Goal: Navigation & Orientation: Find specific page/section

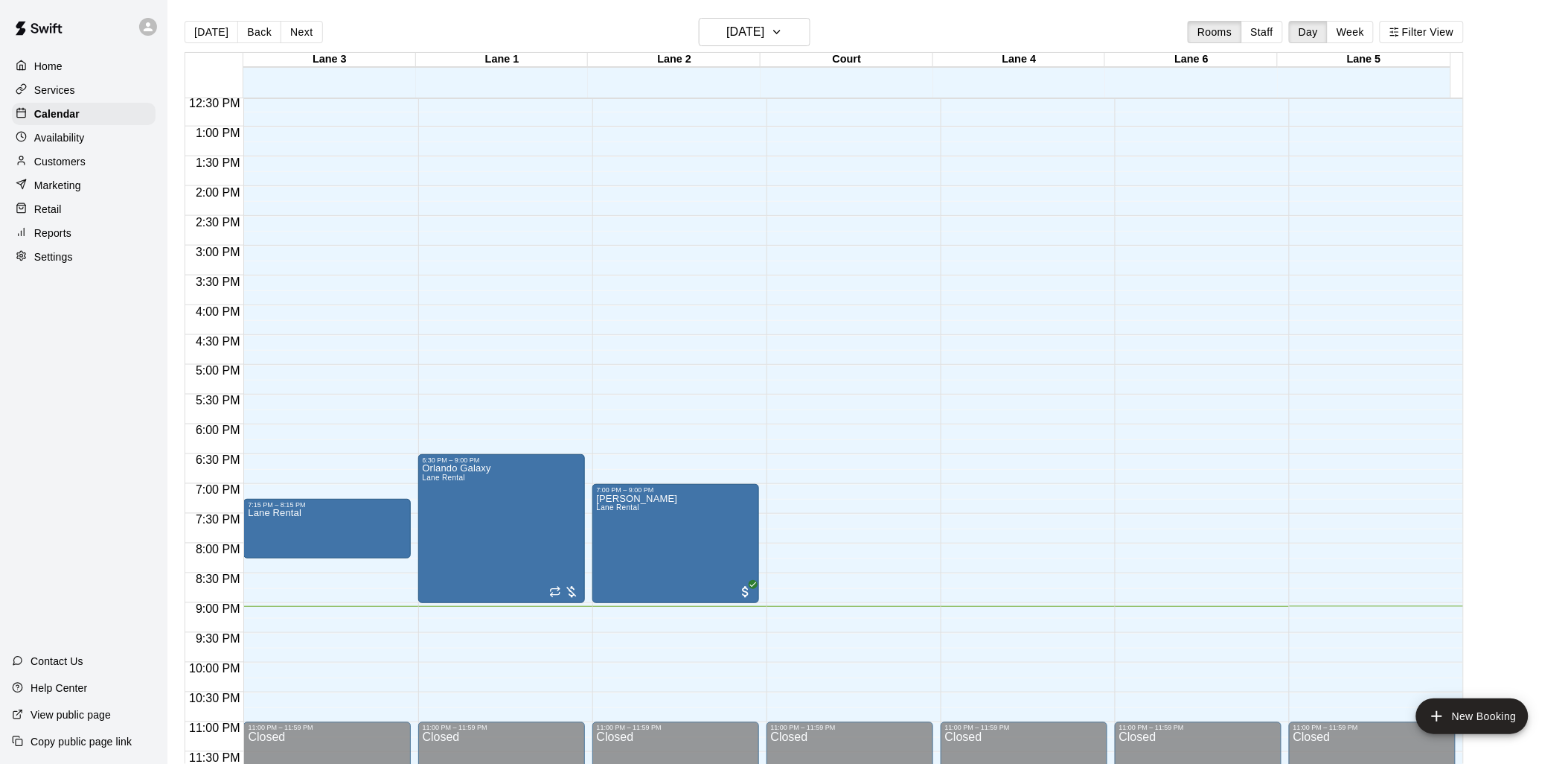
scroll to position [24, 0]
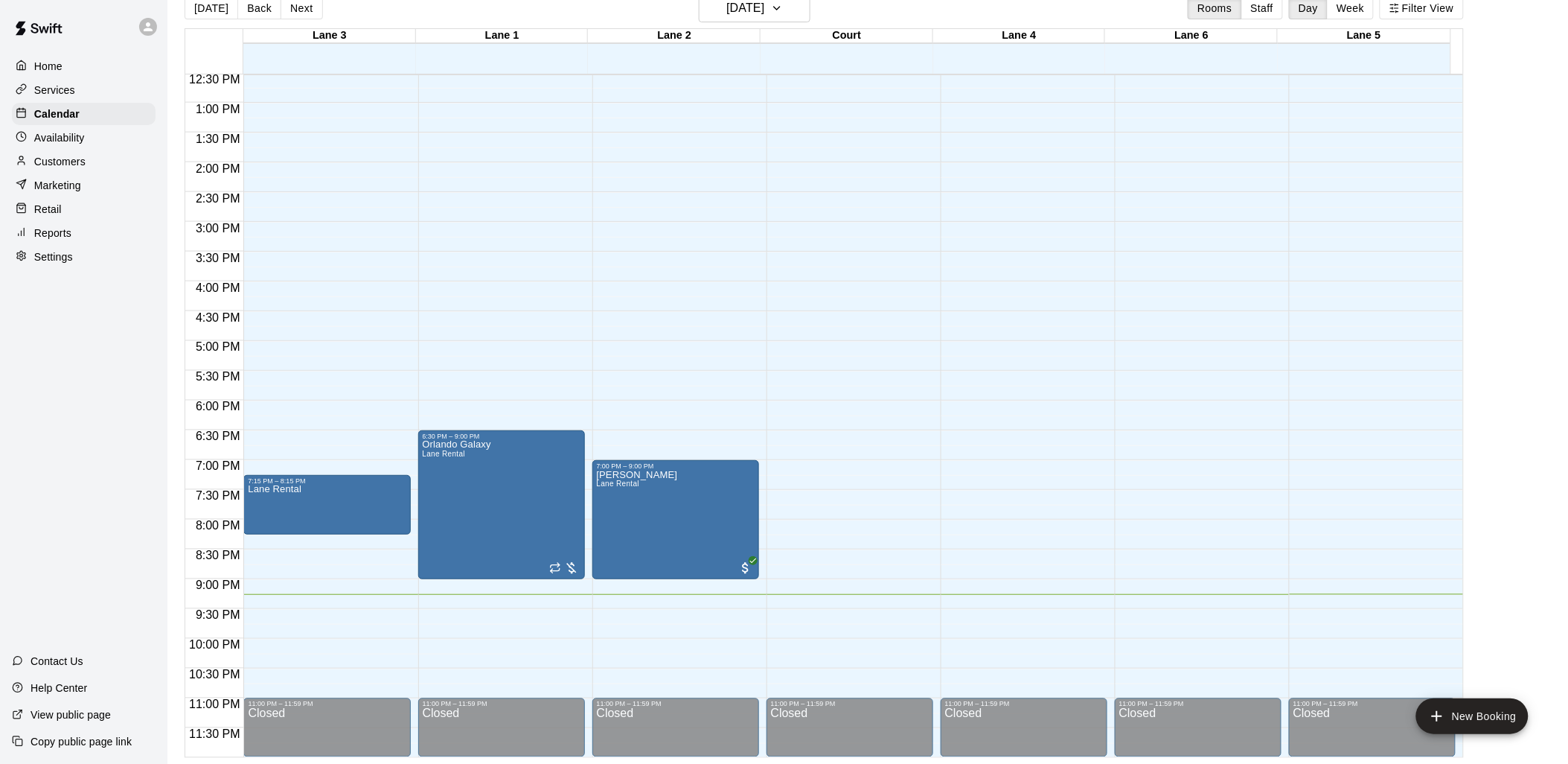
click at [70, 91] on p "Services" at bounding box center [54, 90] width 41 height 15
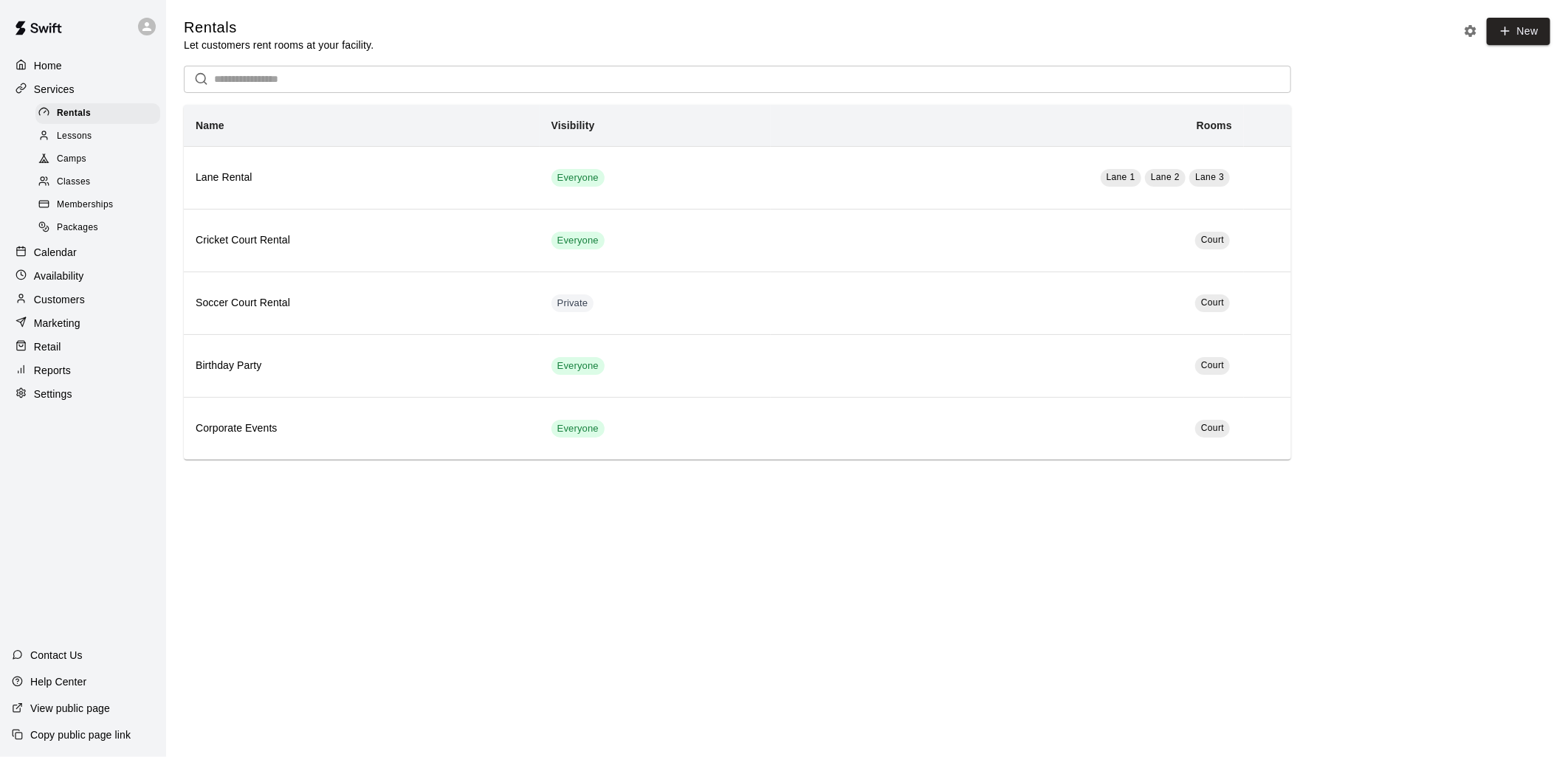
click at [63, 207] on div "Memberships" at bounding box center [98, 205] width 125 height 21
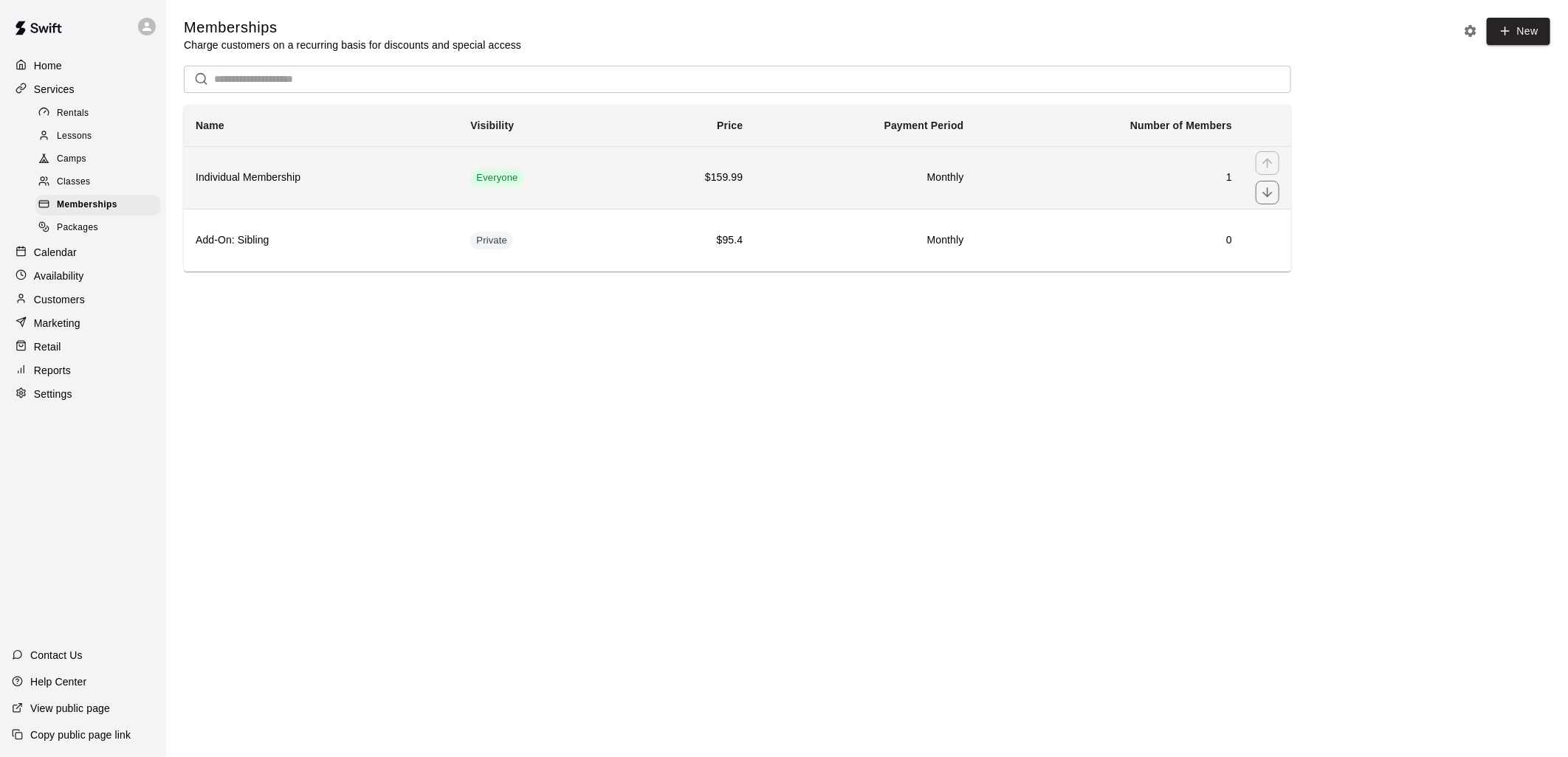
click at [859, 179] on h6 "Monthly" at bounding box center [864, 177] width 197 height 16
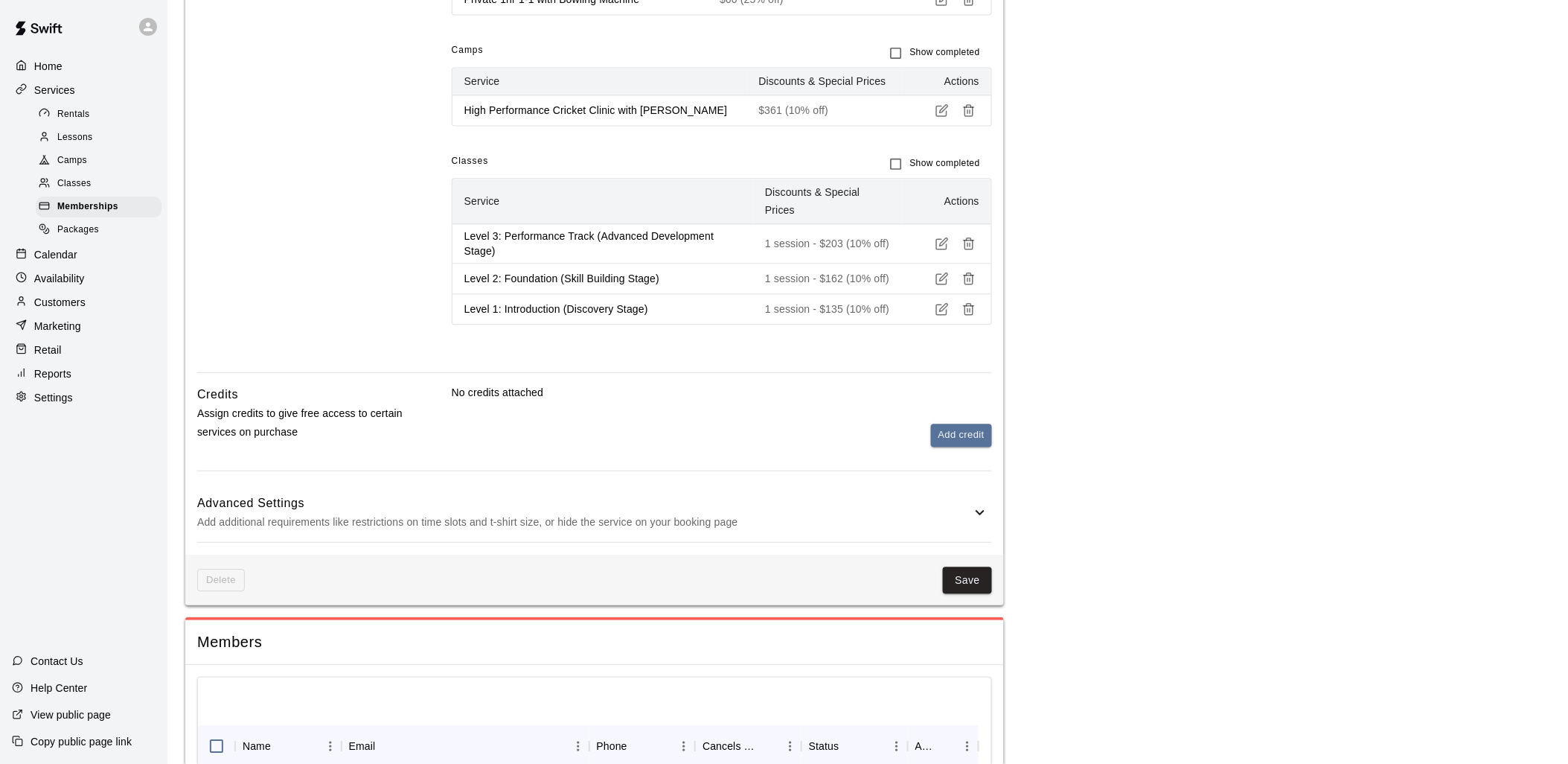
scroll to position [1241, 0]
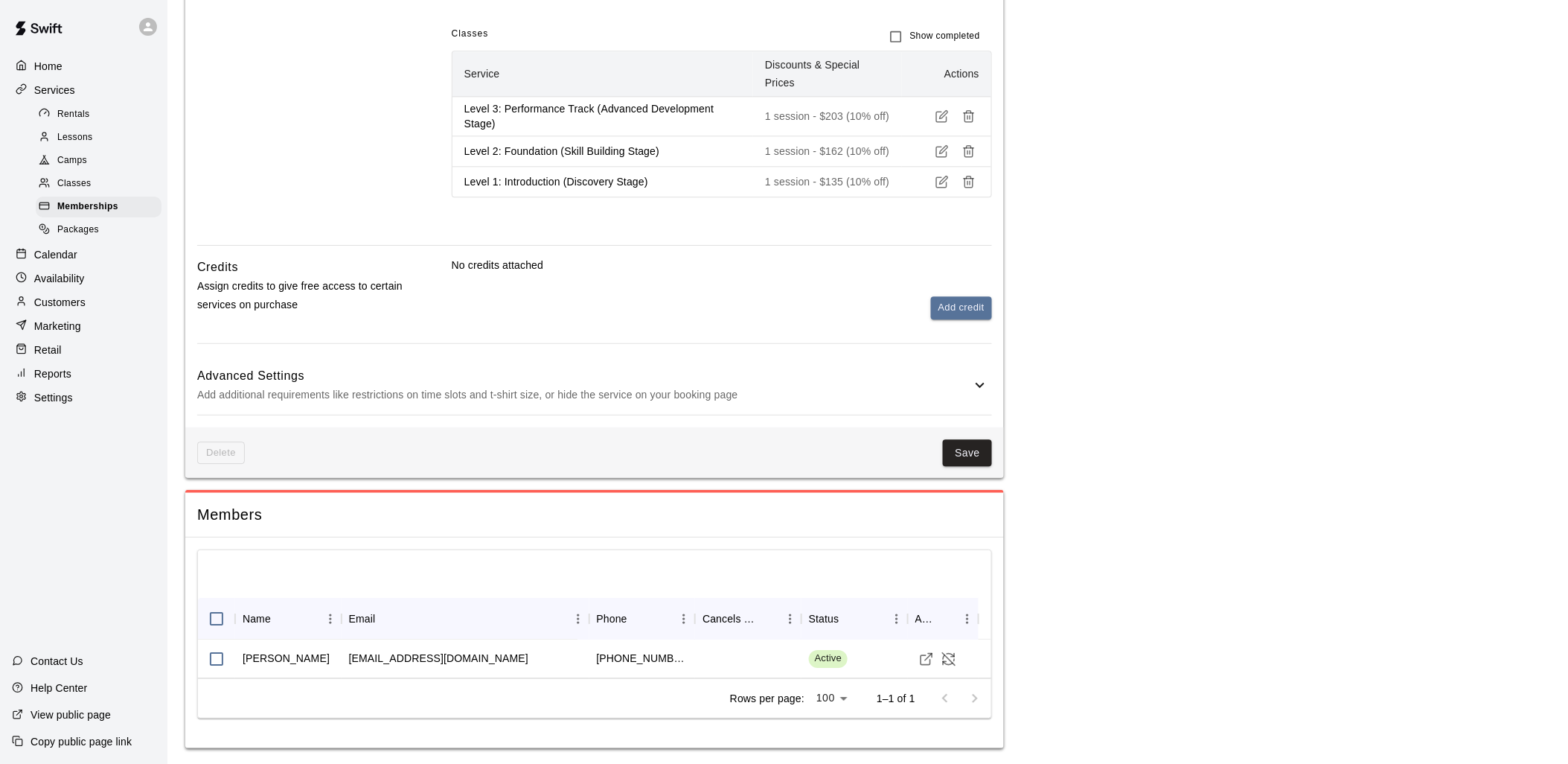
click at [71, 310] on p "Customers" at bounding box center [59, 302] width 52 height 15
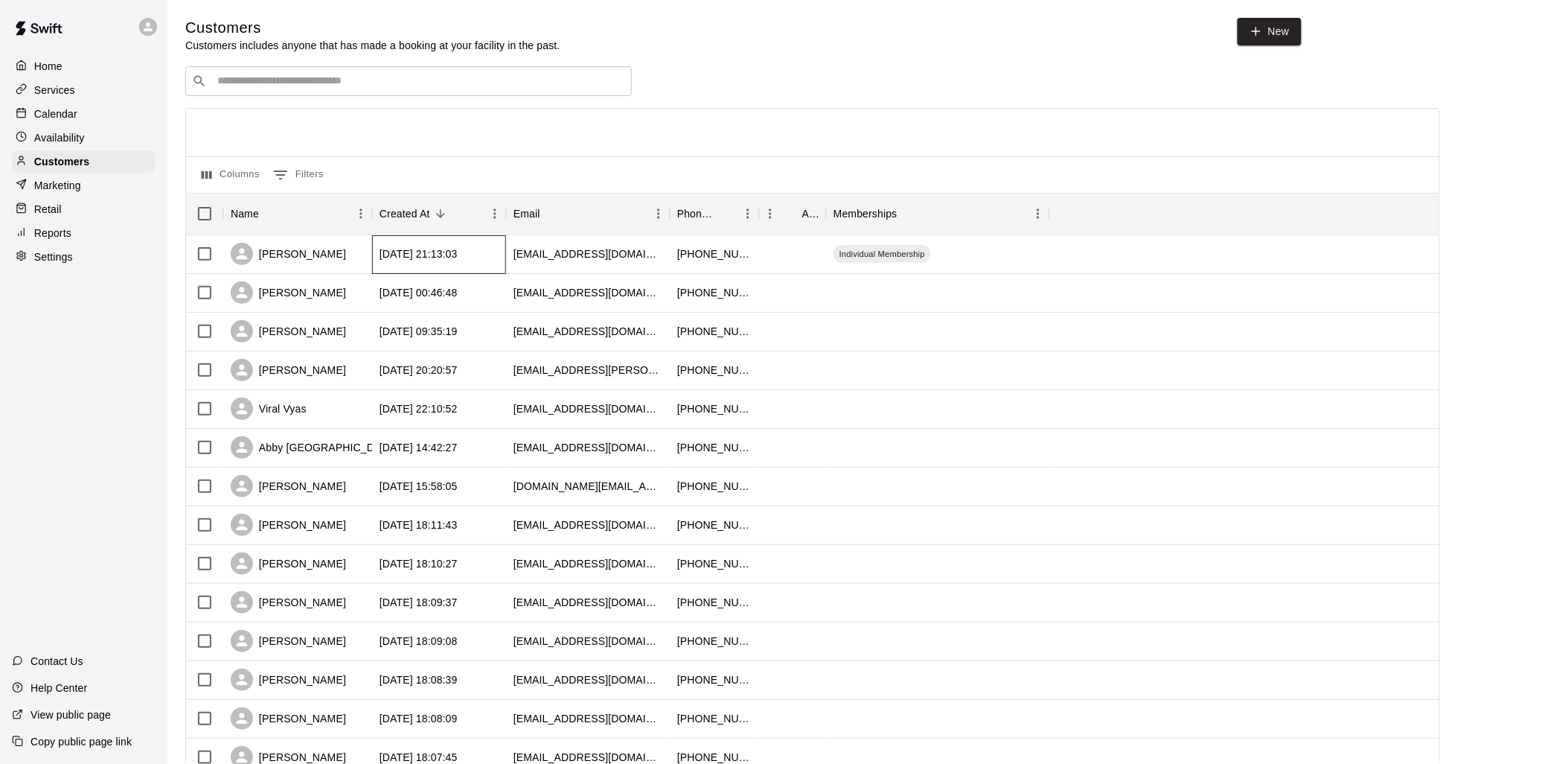
click at [484, 256] on div "[DATE] 21:13:03" at bounding box center [440, 255] width 134 height 39
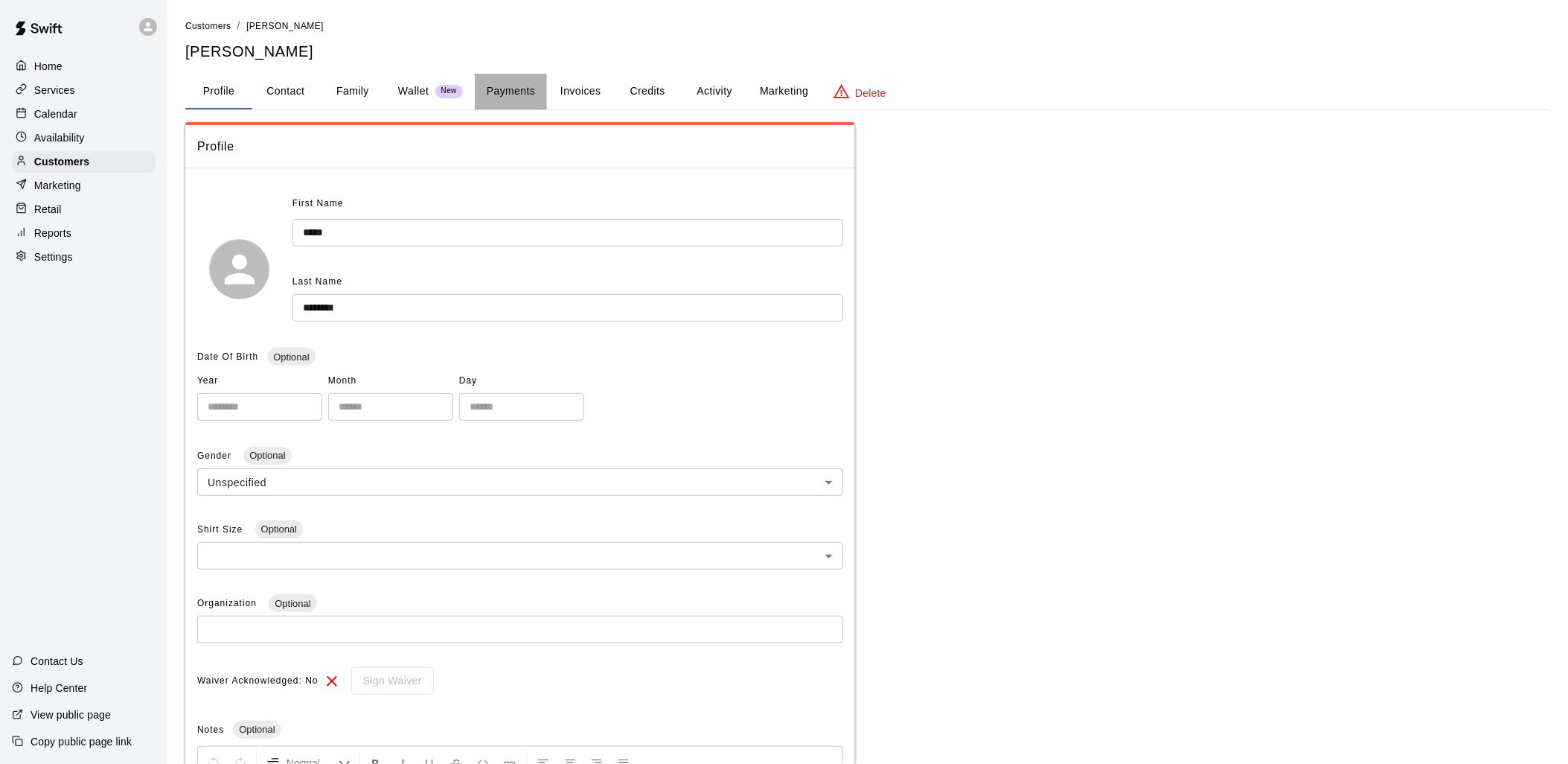
click at [524, 81] on button "Payments" at bounding box center [511, 92] width 72 height 36
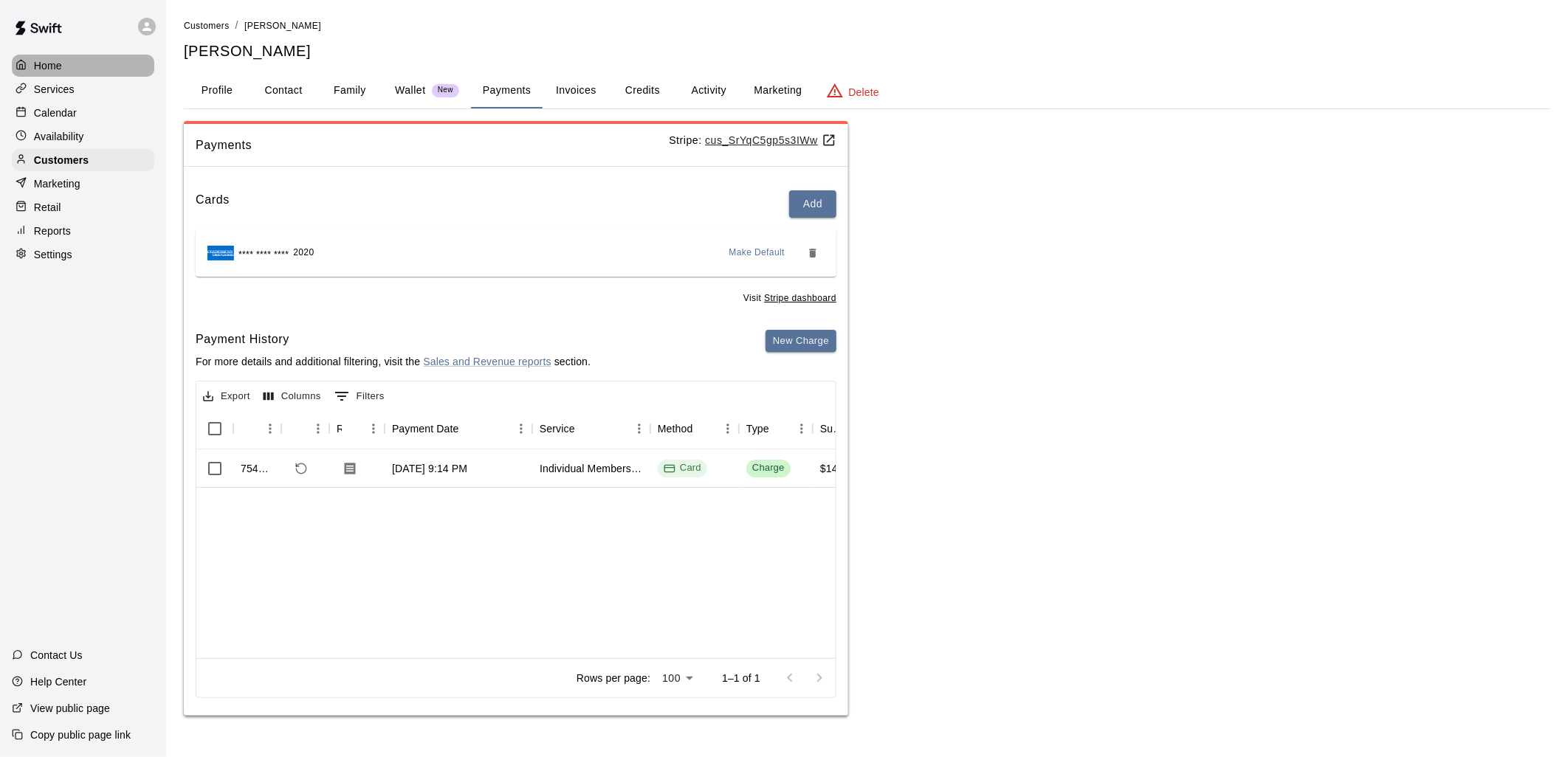
click at [48, 68] on p "Home" at bounding box center [47, 66] width 28 height 15
